Goal: Go to known website: Access a specific website the user already knows

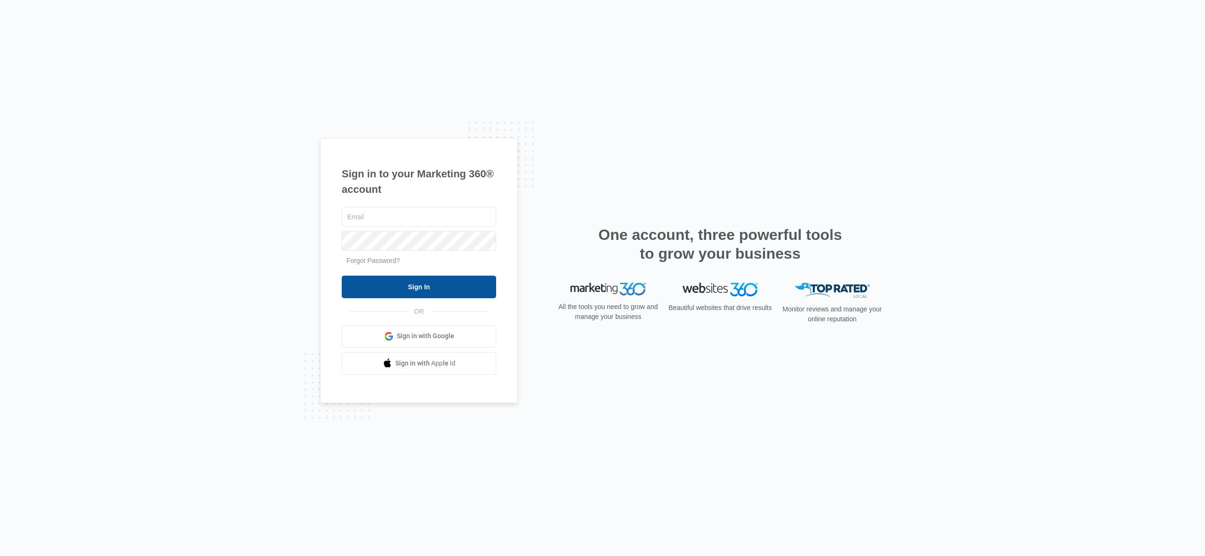
type input "devon@randyrosstennis.com"
click at [428, 282] on input "Sign In" at bounding box center [419, 287] width 154 height 23
